Goal: Find specific page/section: Find specific page/section

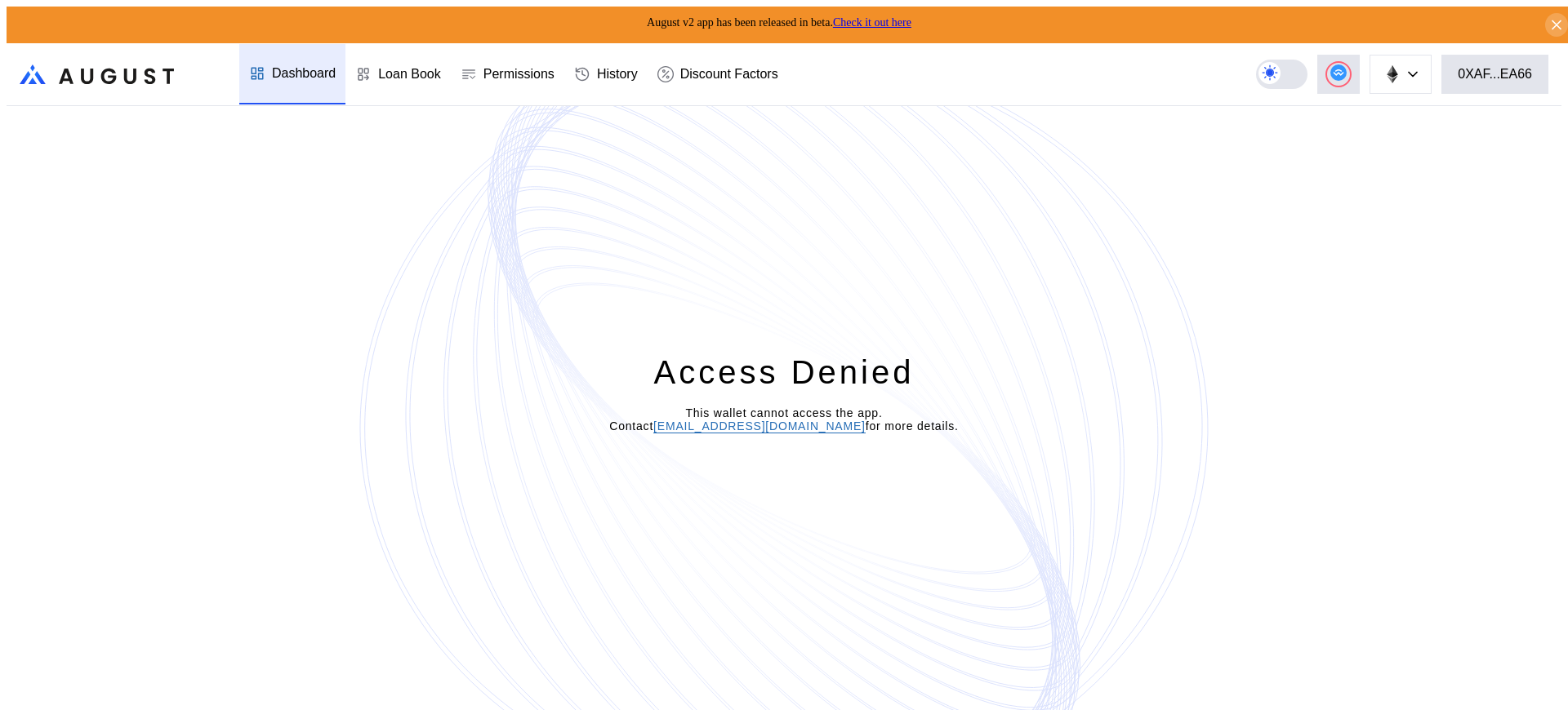
click at [1380, 138] on div "Access Denied This wallet cannot access the app. Contact [EMAIL_ADDRESS][DOMAIN…" at bounding box center [784, 411] width 1555 height 610
click at [406, 67] on div "Loan Book" at bounding box center [409, 74] width 63 height 15
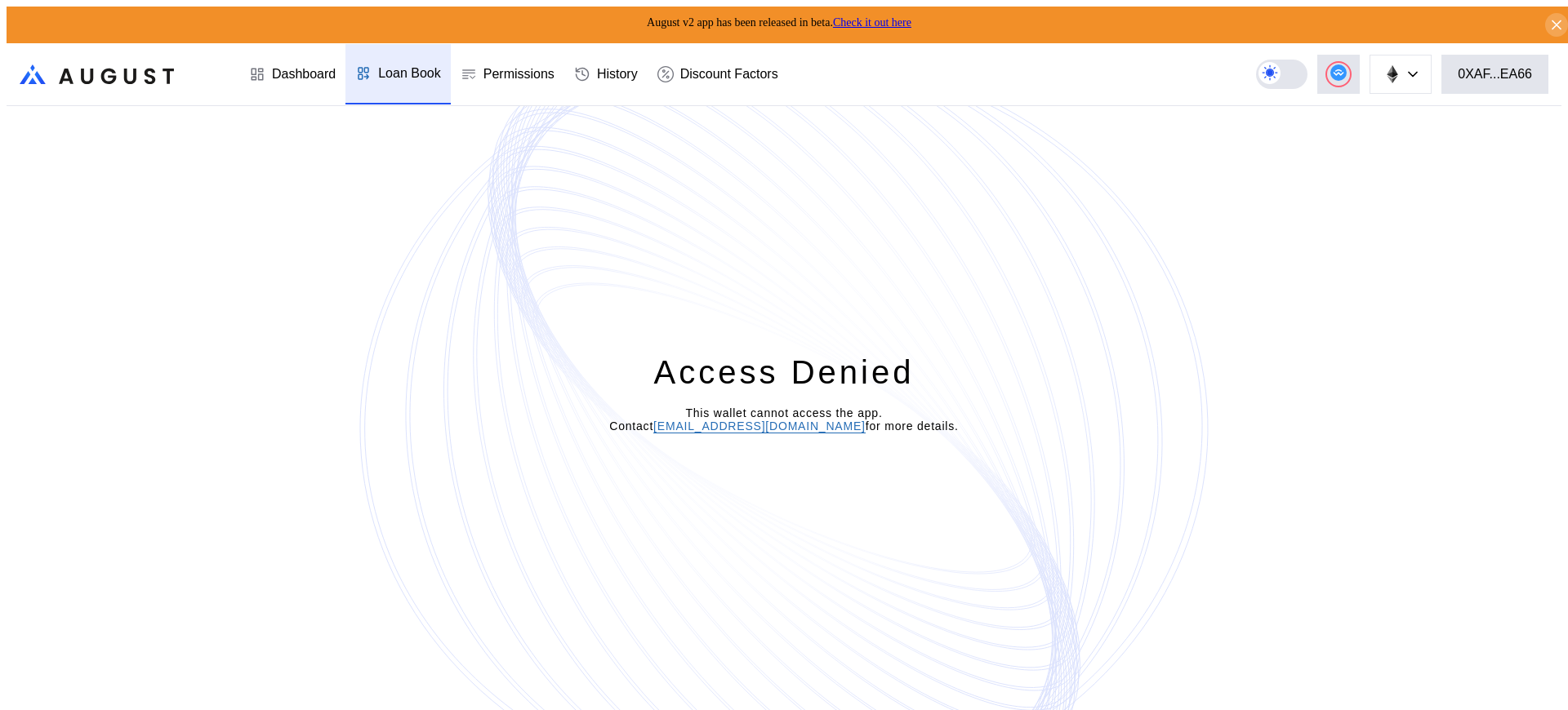
click at [1380, 138] on div "Access Denied This wallet cannot access the app. Contact [EMAIL_ADDRESS][DOMAIN…" at bounding box center [784, 411] width 1555 height 610
click at [1380, 138] on div "Access Denied This wallet cannot access the app. Contact operations@augustdigit…" at bounding box center [784, 411] width 1555 height 610
click at [406, 66] on div "Loan Book" at bounding box center [409, 73] width 63 height 15
click at [406, 67] on div "Loan Book" at bounding box center [409, 74] width 63 height 15
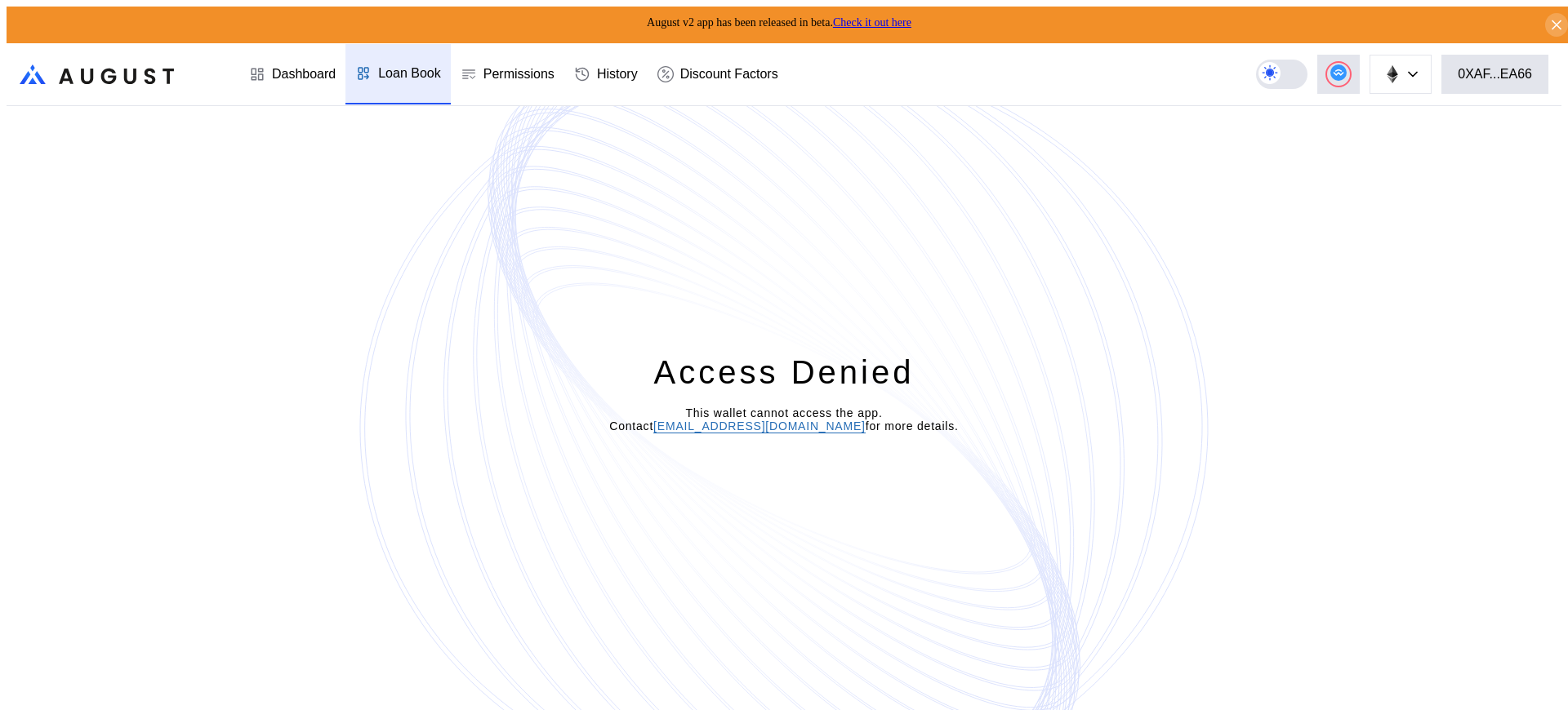
click at [406, 66] on div "Loan Book" at bounding box center [409, 73] width 63 height 15
click at [406, 67] on div "Loan Book" at bounding box center [409, 74] width 63 height 15
